Goal: Check status

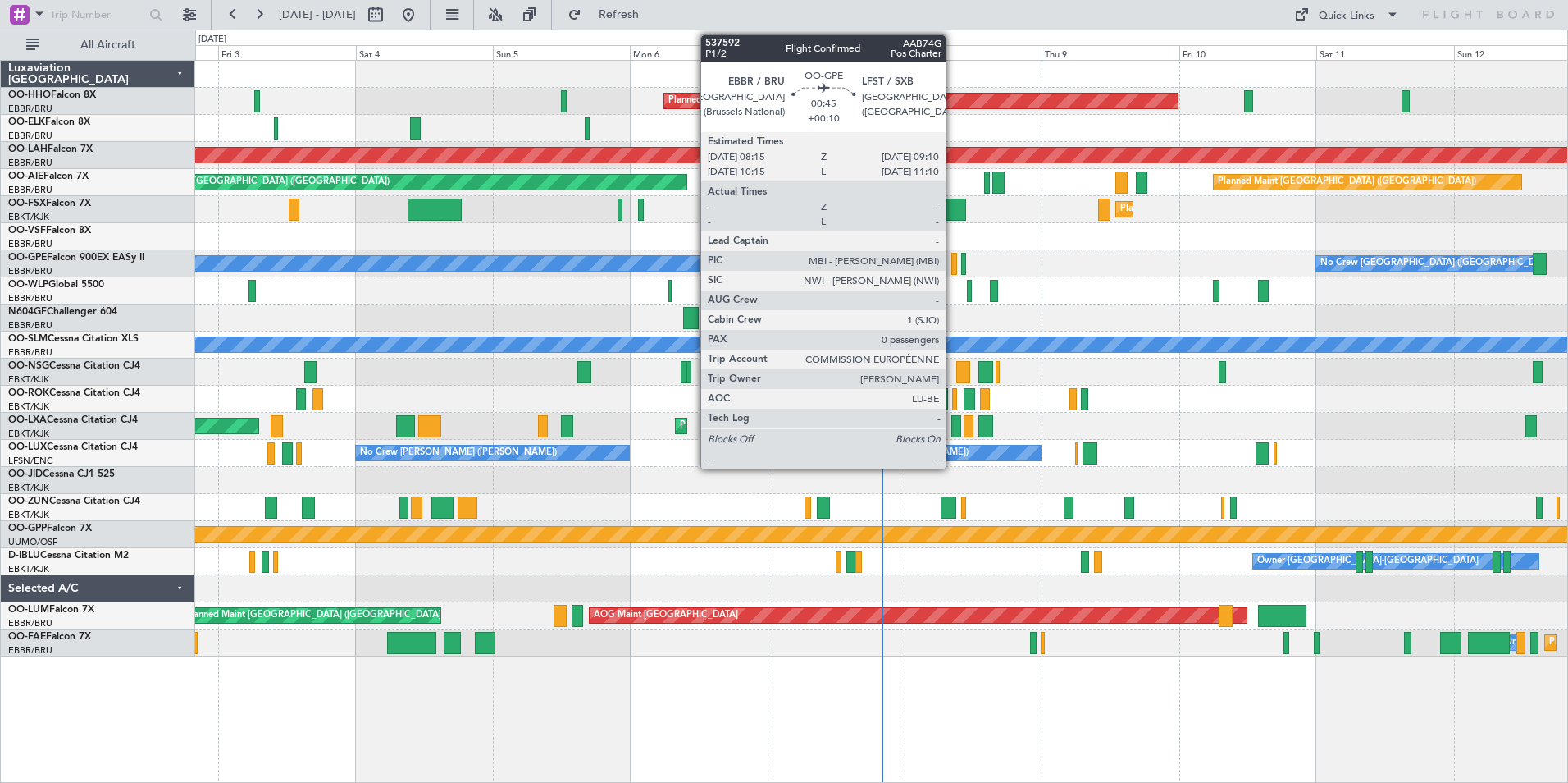
click at [953, 263] on div at bounding box center [954, 264] width 6 height 22
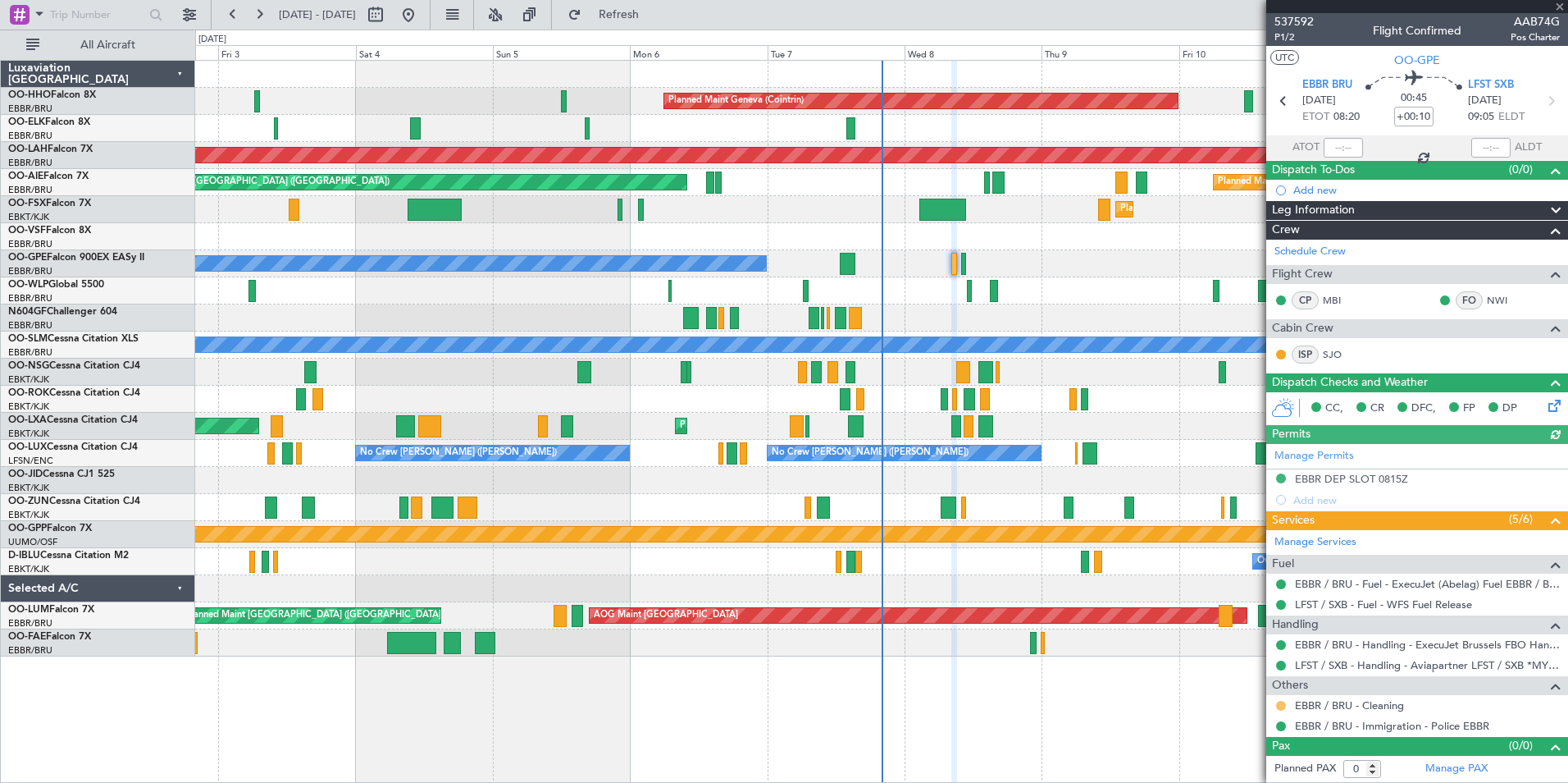
click at [1281, 703] on button at bounding box center [1281, 705] width 10 height 10
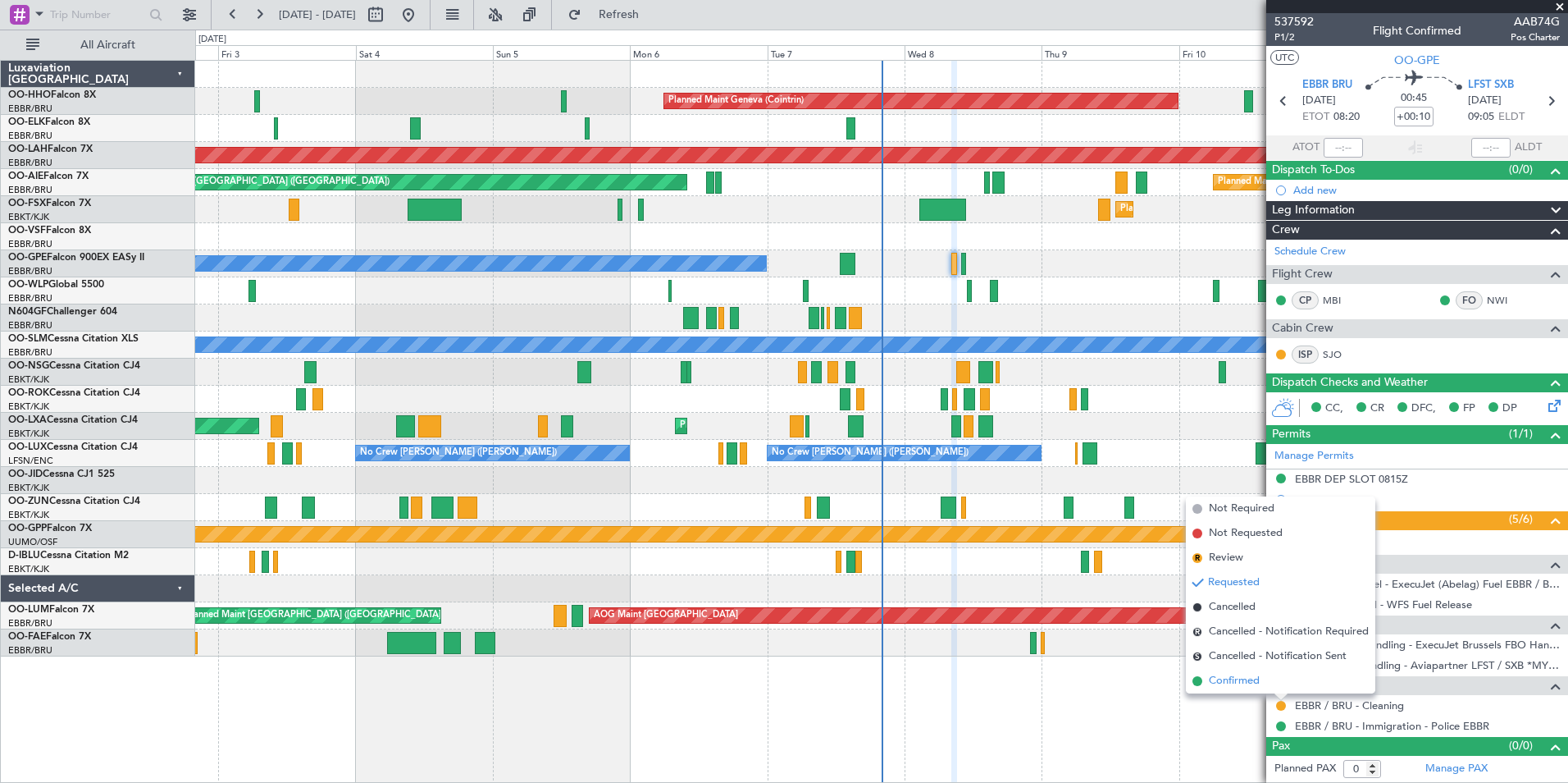
click at [1235, 684] on span "Confirmed" at bounding box center [1233, 680] width 51 height 16
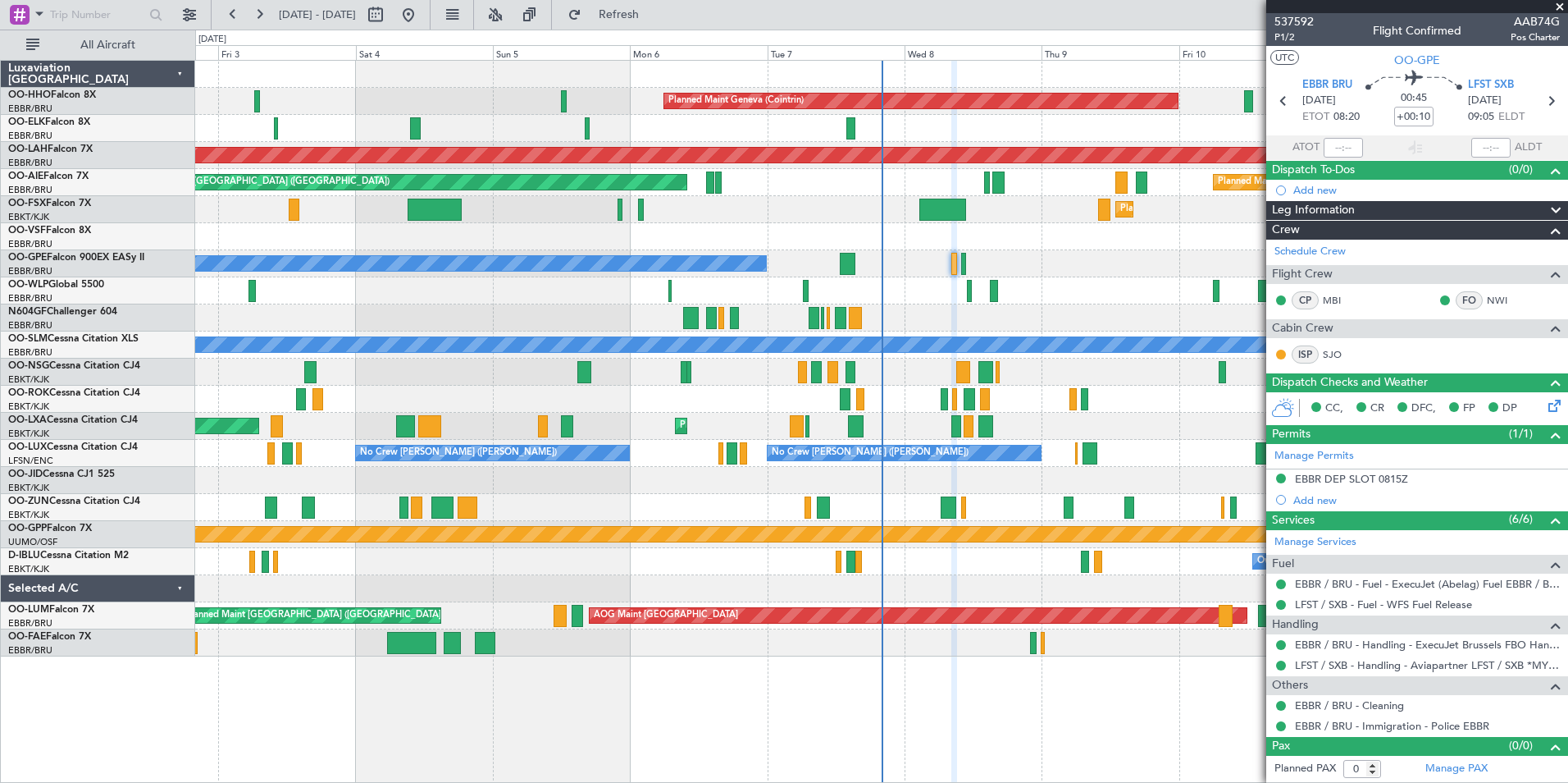
click at [1563, 2] on span at bounding box center [1559, 7] width 16 height 15
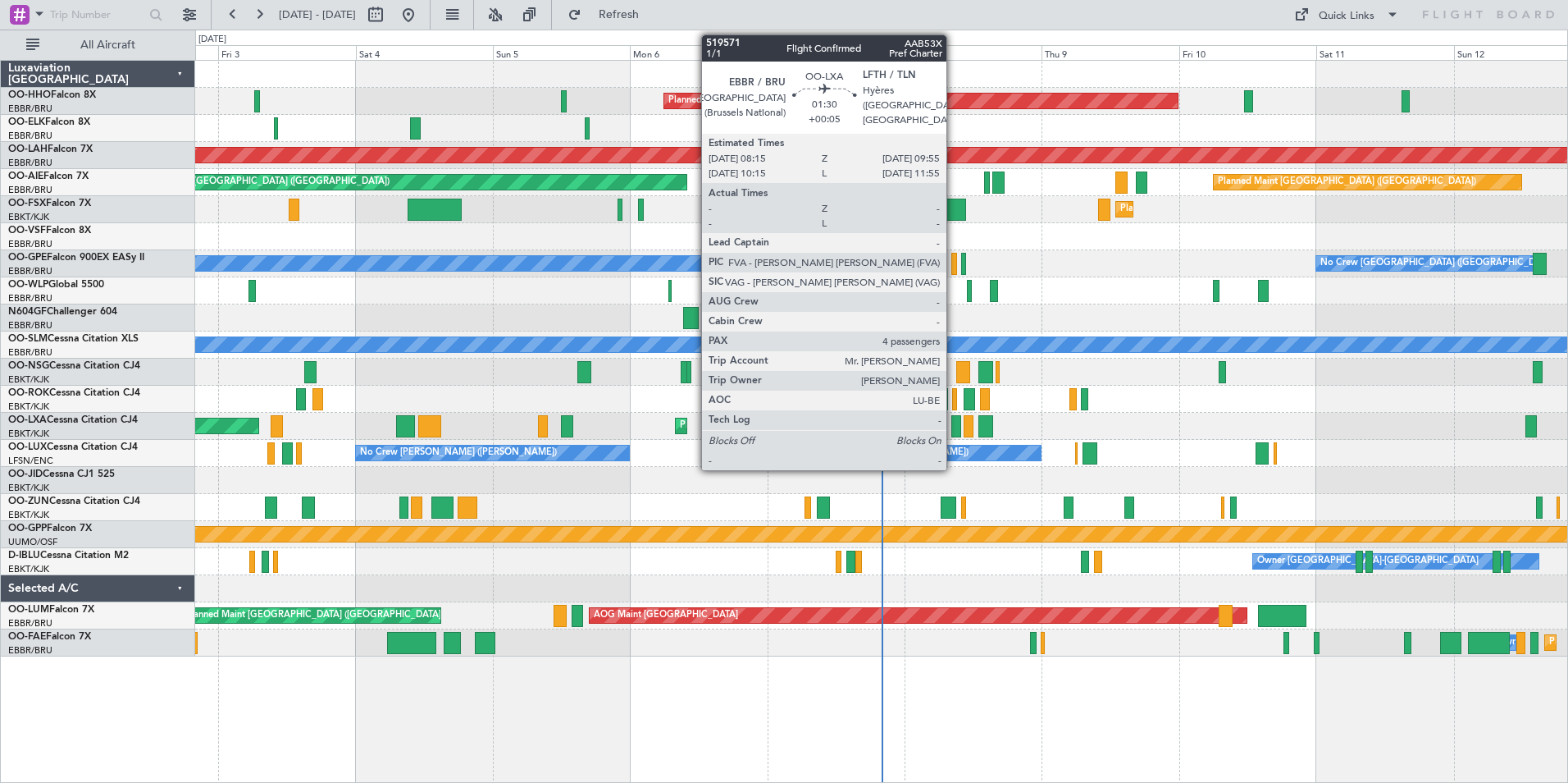
click at [954, 426] on div at bounding box center [956, 426] width 10 height 22
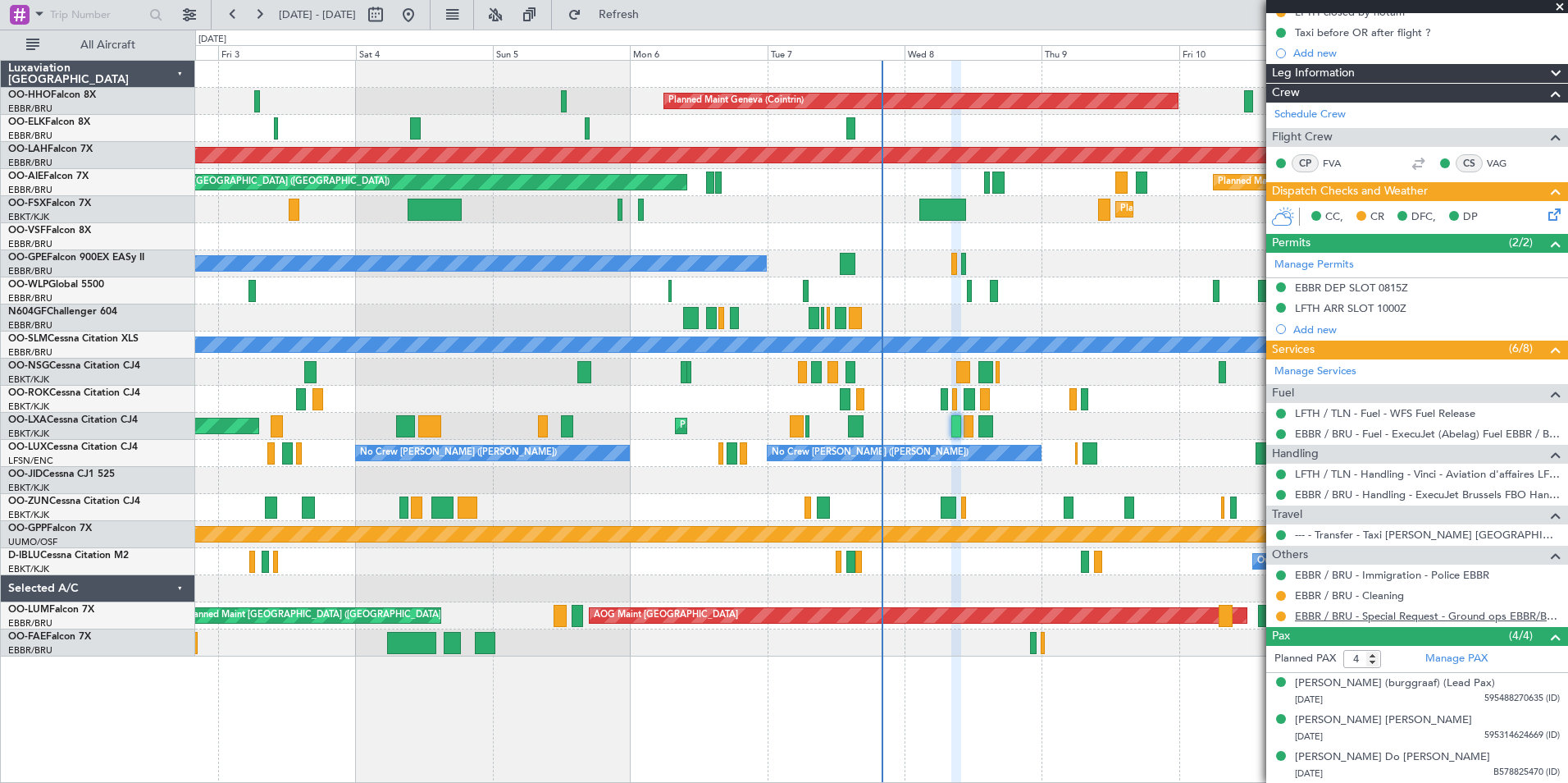
scroll to position [246, 0]
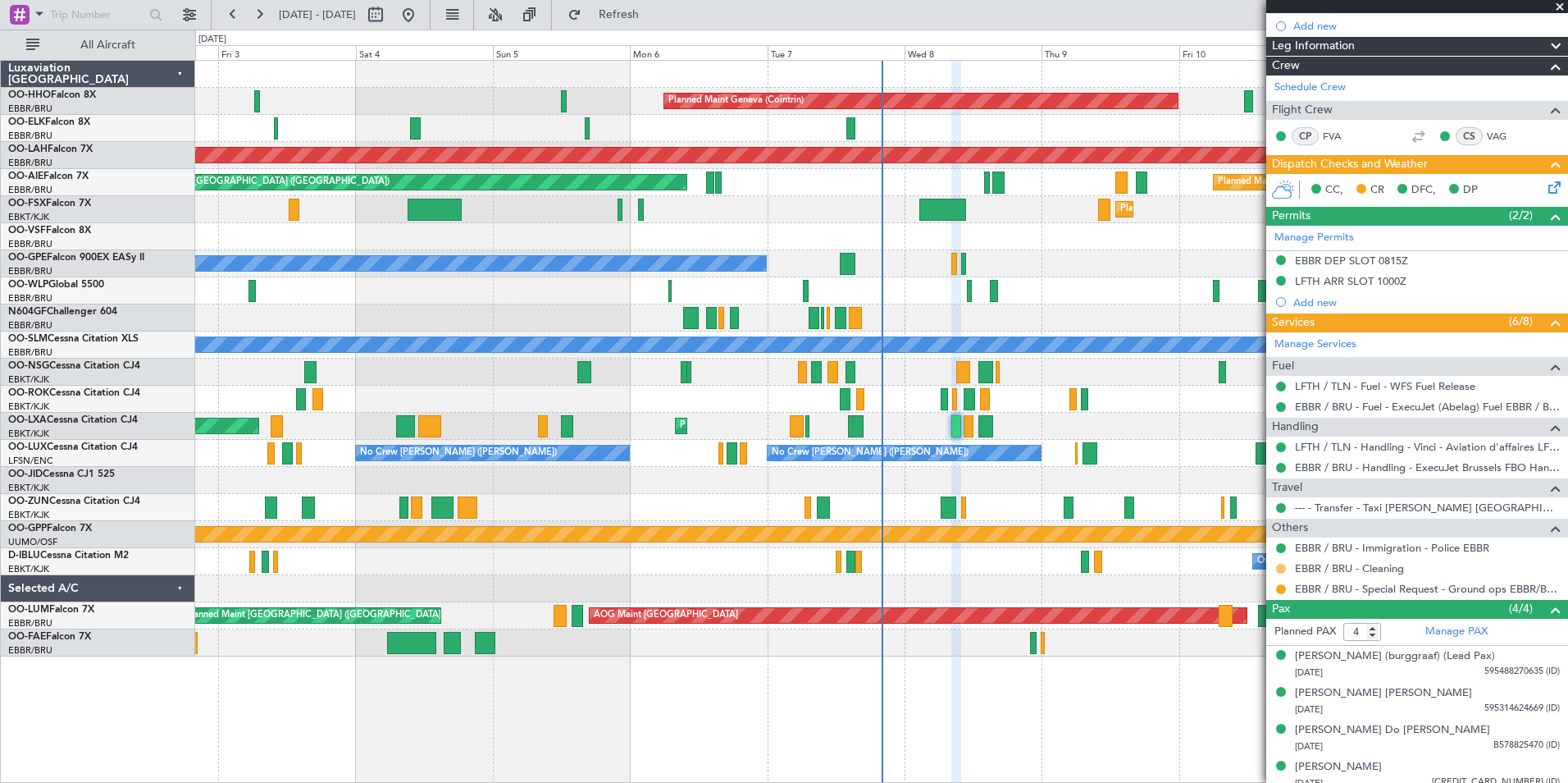
click at [1281, 569] on button at bounding box center [1281, 569] width 10 height 10
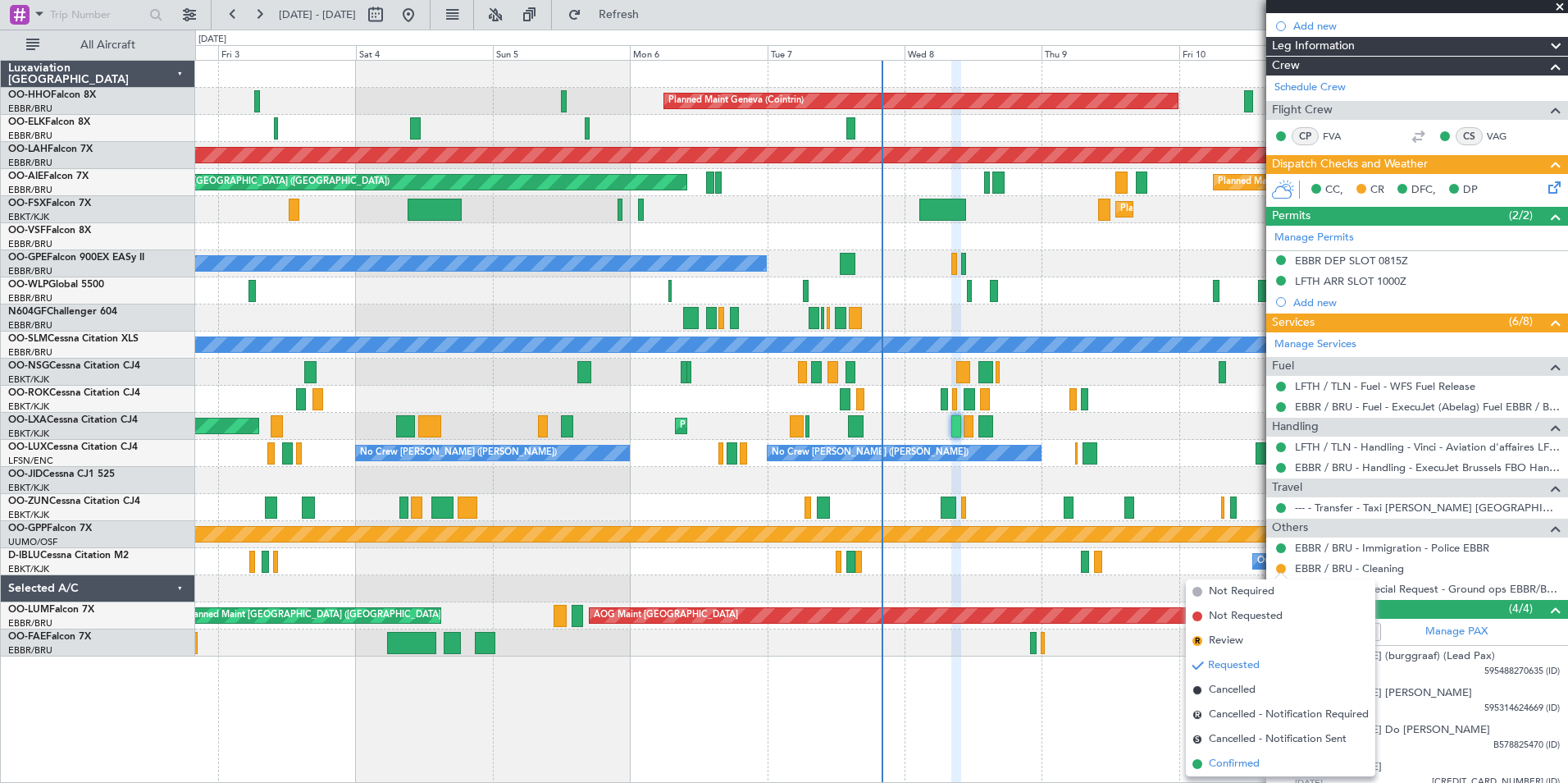
click at [1221, 763] on span "Confirmed" at bounding box center [1233, 764] width 51 height 16
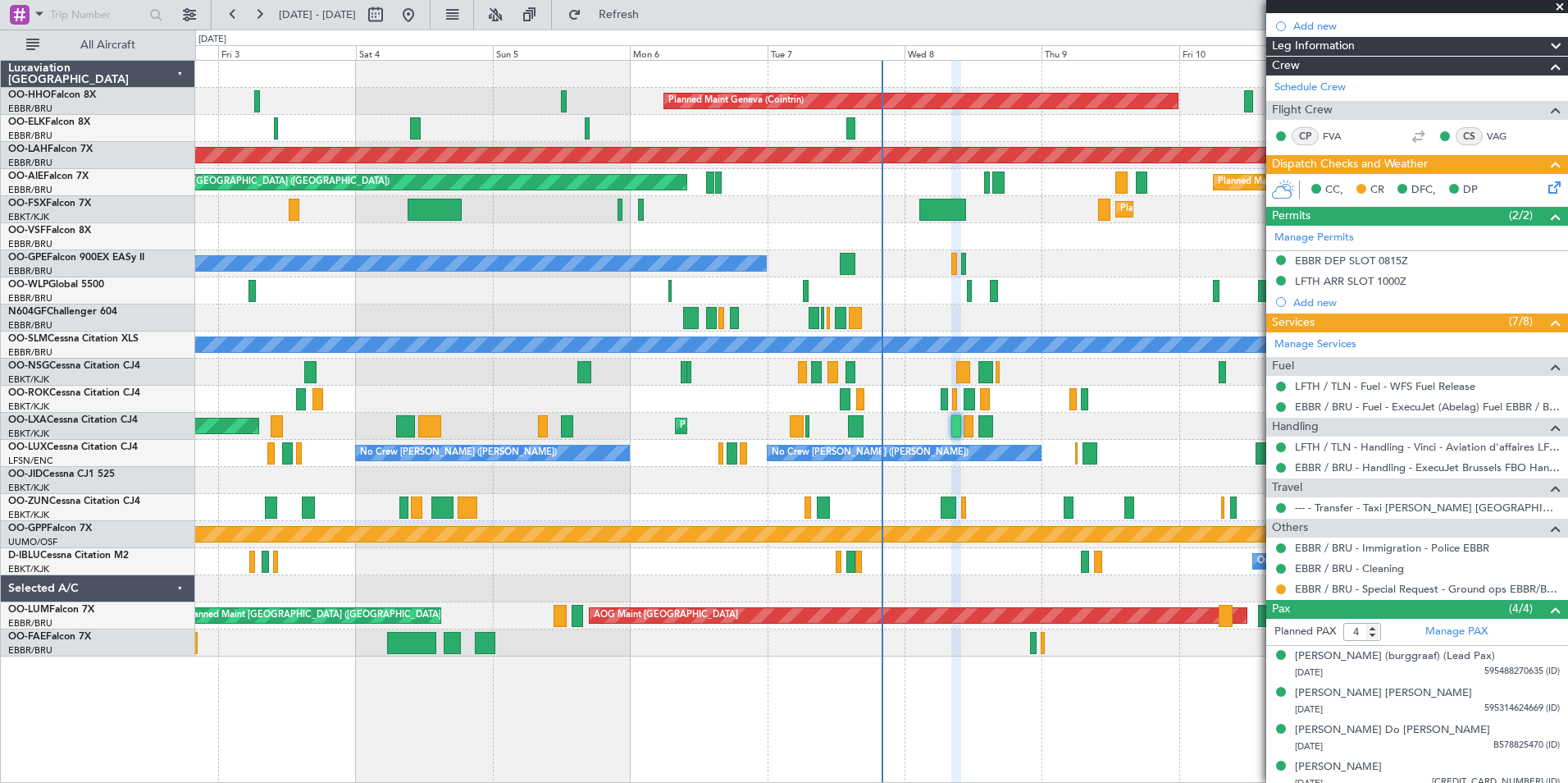
click at [1564, 6] on span at bounding box center [1559, 7] width 16 height 15
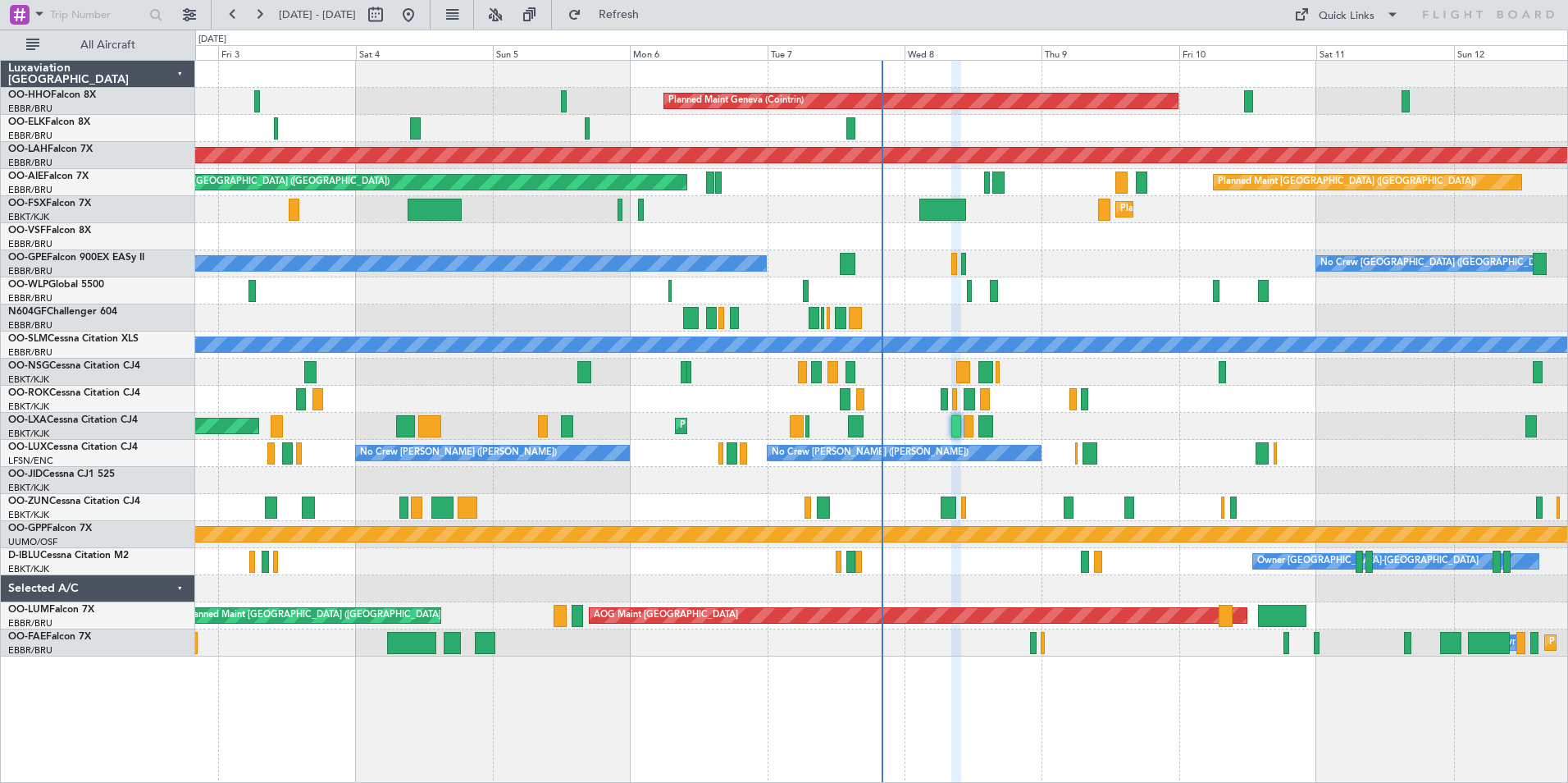
type input "0"
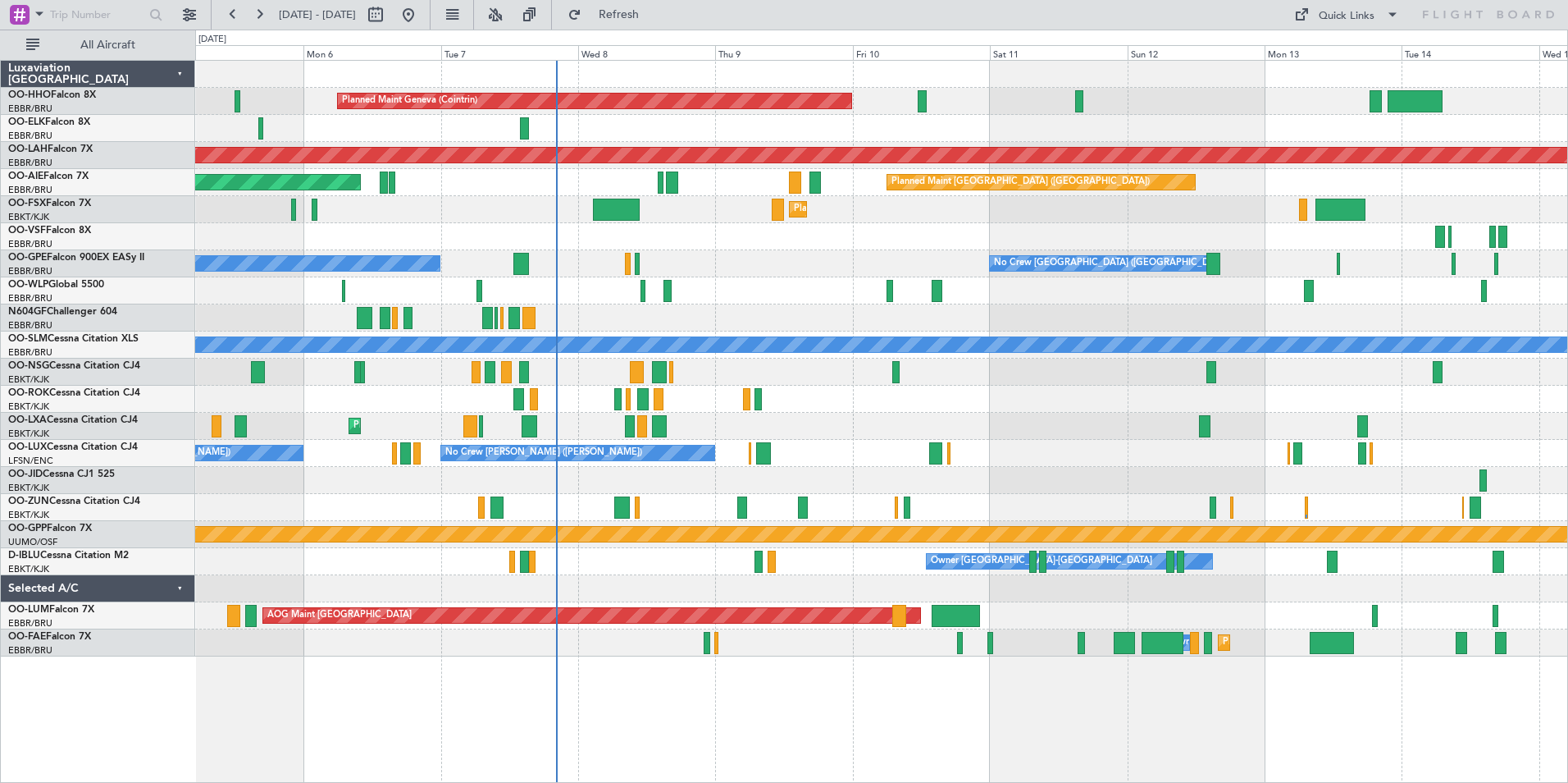
click at [1057, 491] on div "Planned Maint Geneva (Cointrin) Planned [GEOGRAPHIC_DATA][PERSON_NAME]-[GEOGRAP…" at bounding box center [881, 359] width 1372 height 596
